Goal: Find specific page/section: Find specific page/section

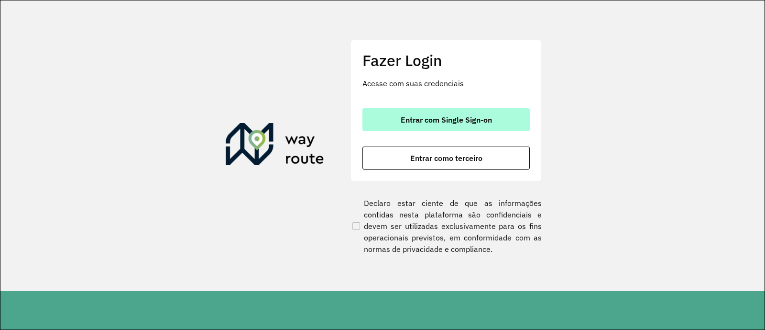
click at [425, 128] on button "Entrar com Single Sign-on" at bounding box center [446, 119] width 167 height 23
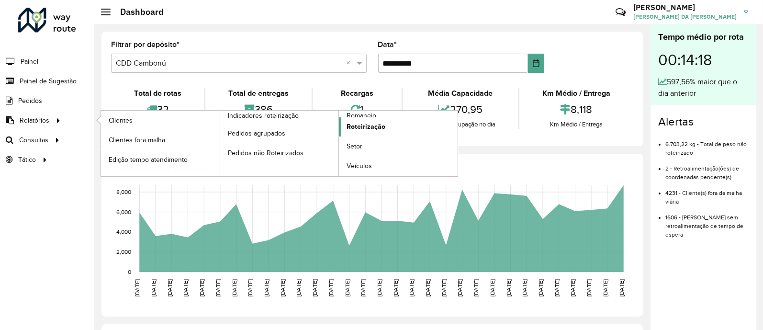
click at [374, 125] on span "Roteirização" at bounding box center [365, 127] width 39 height 10
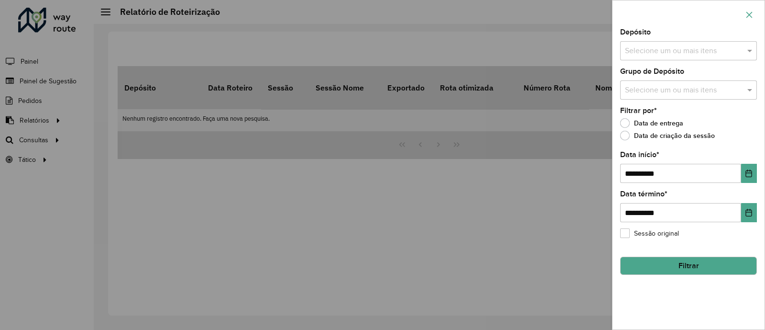
click at [752, 15] on icon "button" at bounding box center [750, 15] width 8 height 8
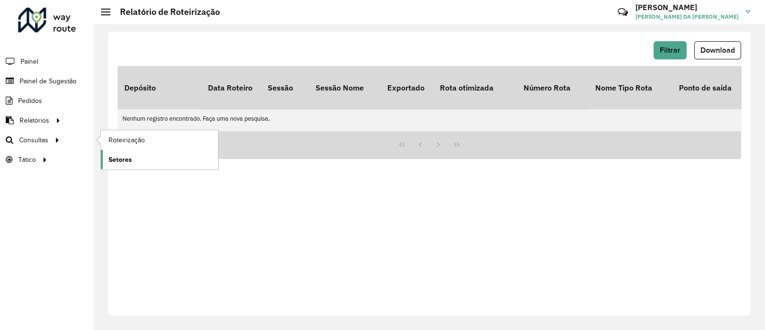
click at [121, 155] on span "Setores" at bounding box center [120, 160] width 23 height 10
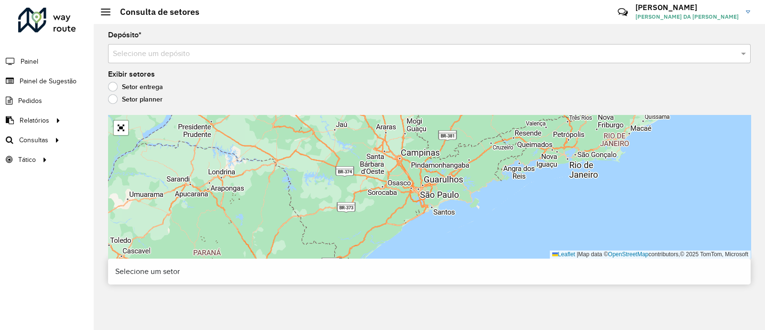
click at [162, 54] on input "text" at bounding box center [420, 53] width 614 height 11
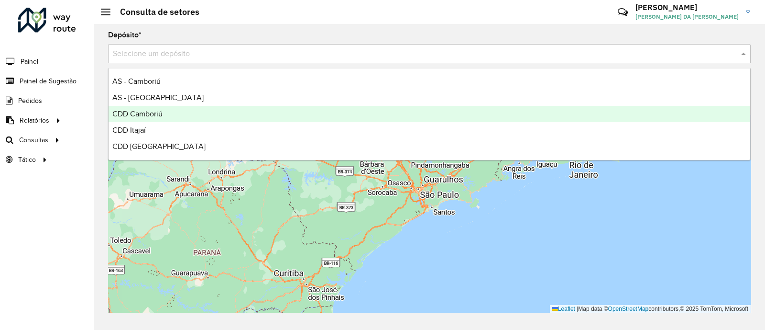
click at [165, 119] on div "CDD Camboriú" at bounding box center [430, 114] width 642 height 16
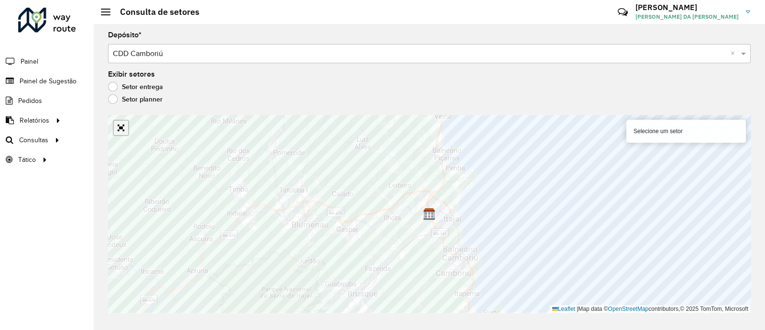
click at [122, 126] on link "Abrir mapa em tela cheia" at bounding box center [121, 128] width 14 height 14
